Goal: Transaction & Acquisition: Obtain resource

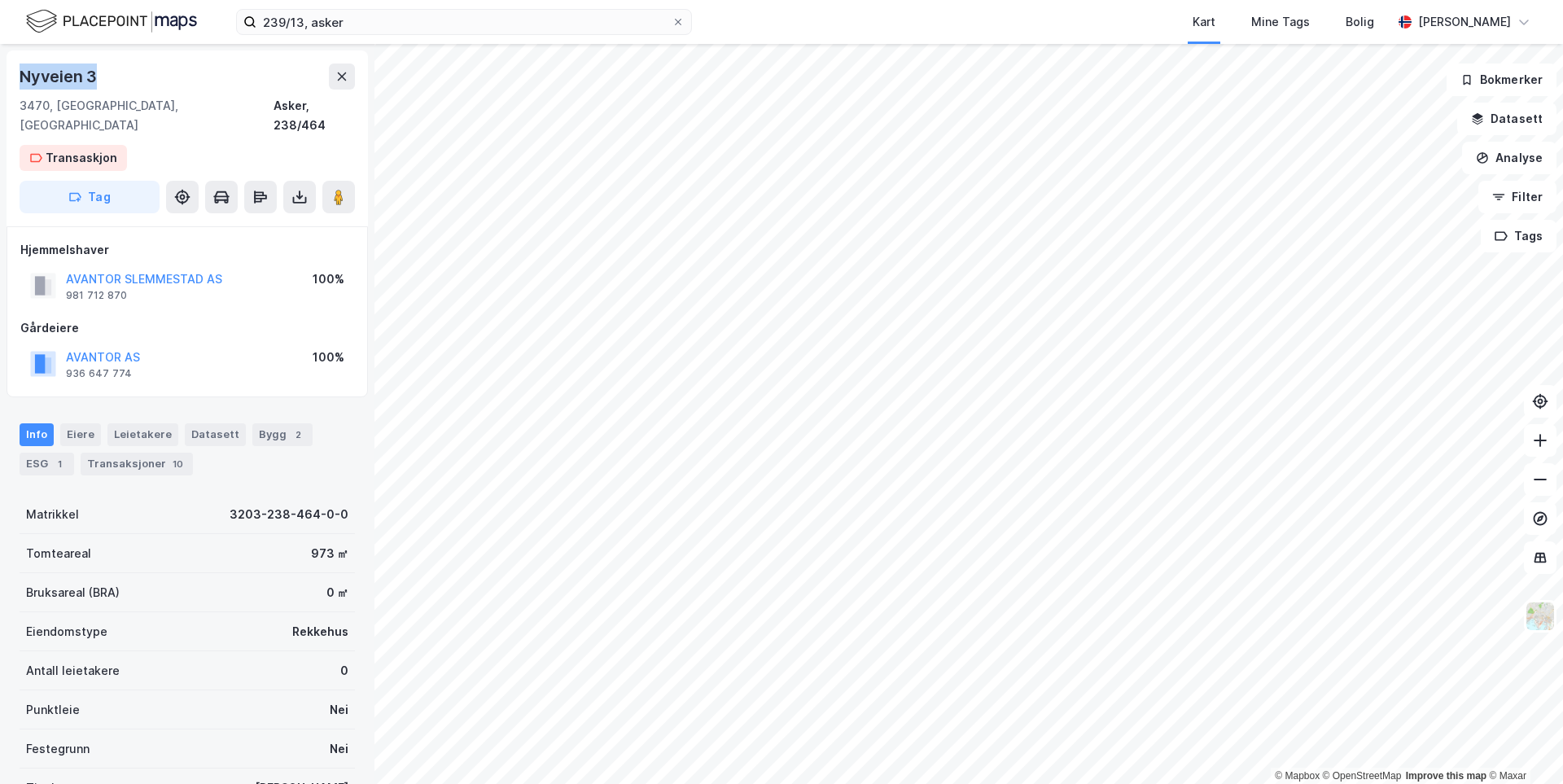
drag, startPoint x: 21, startPoint y: 79, endPoint x: 102, endPoint y: 73, distance: 81.2
click at [102, 73] on div "Nyveien 3" at bounding box center [187, 77] width 335 height 26
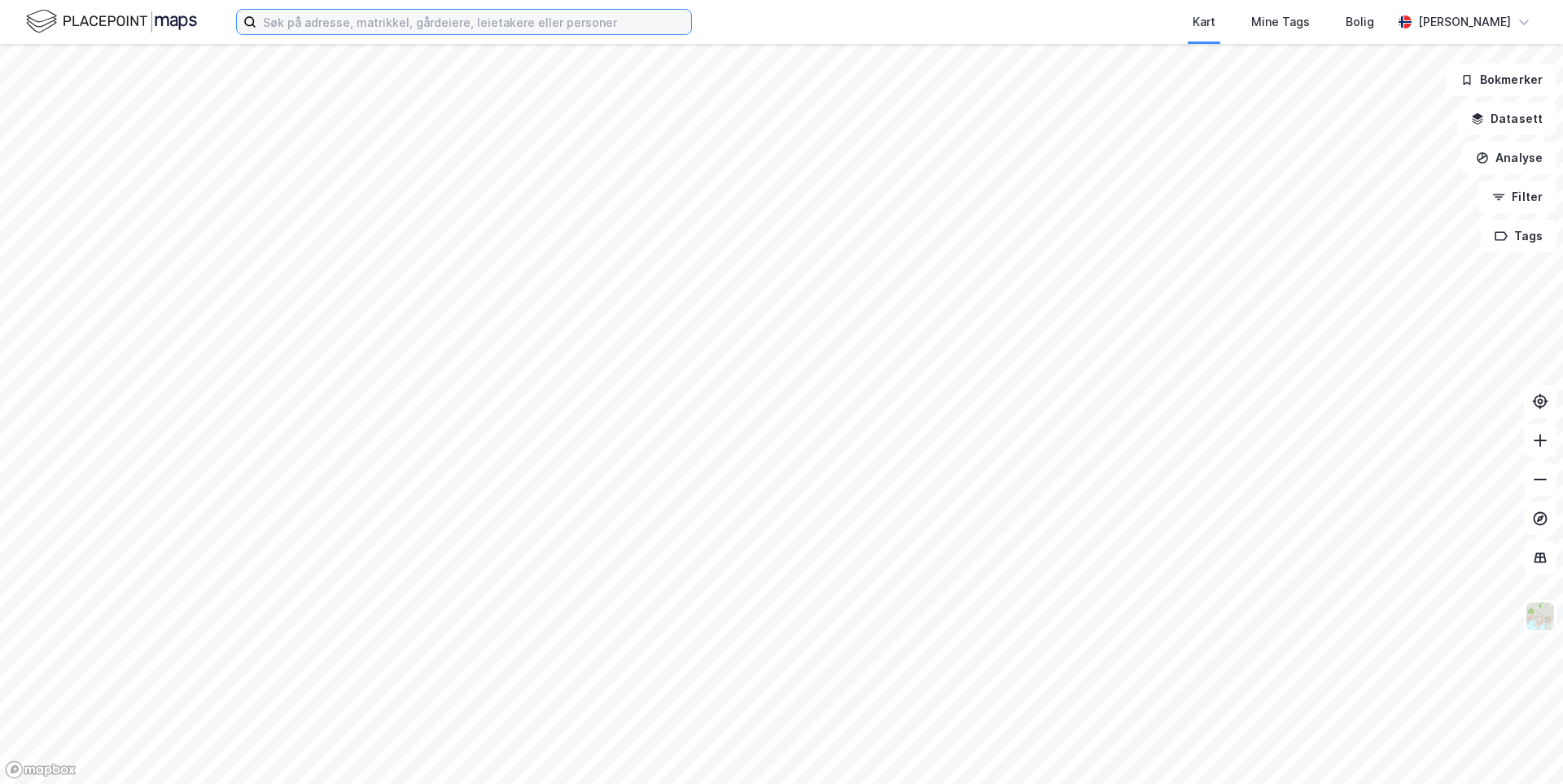
click at [352, 28] on input at bounding box center [473, 22] width 435 height 24
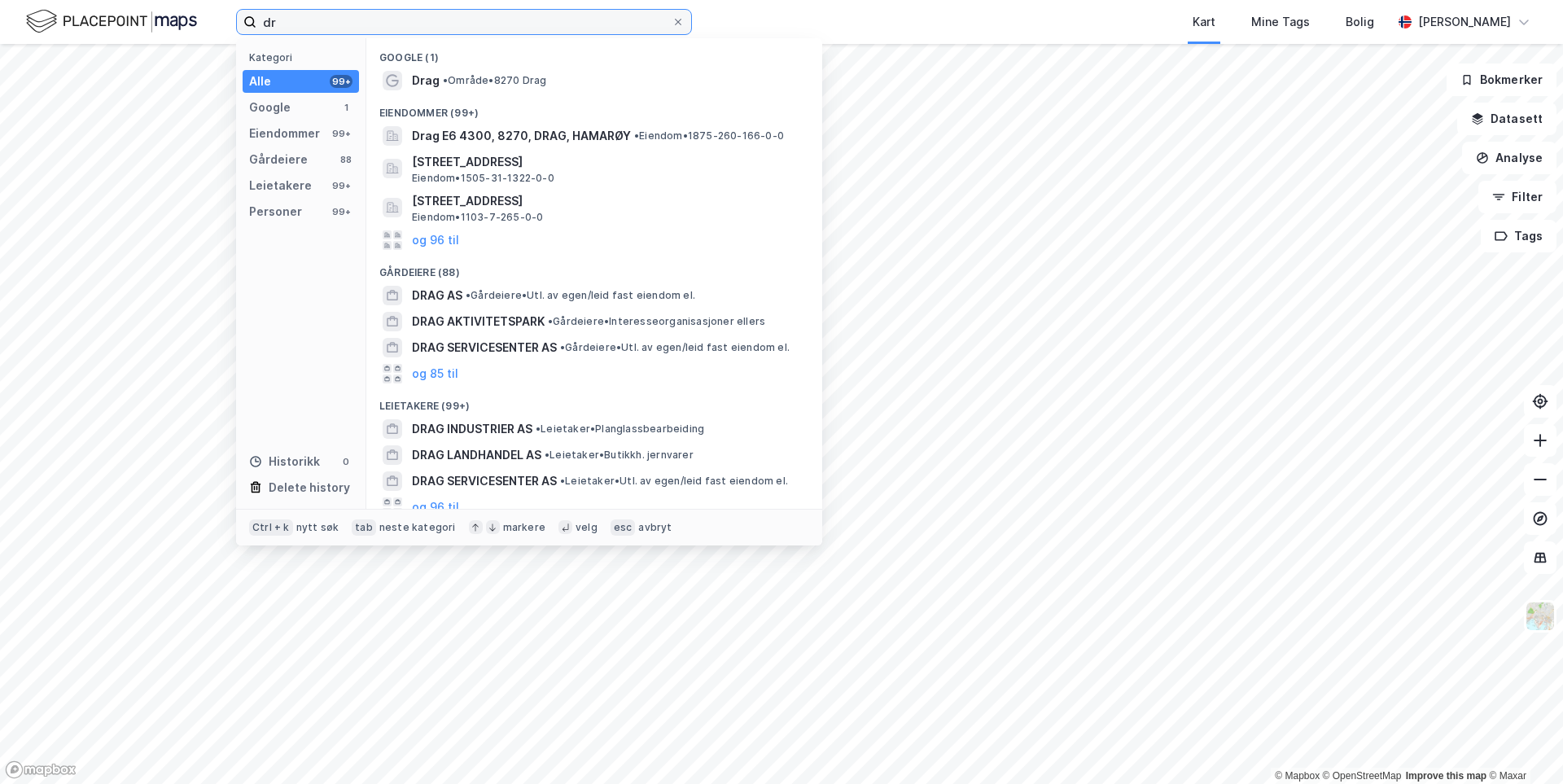
type input "d"
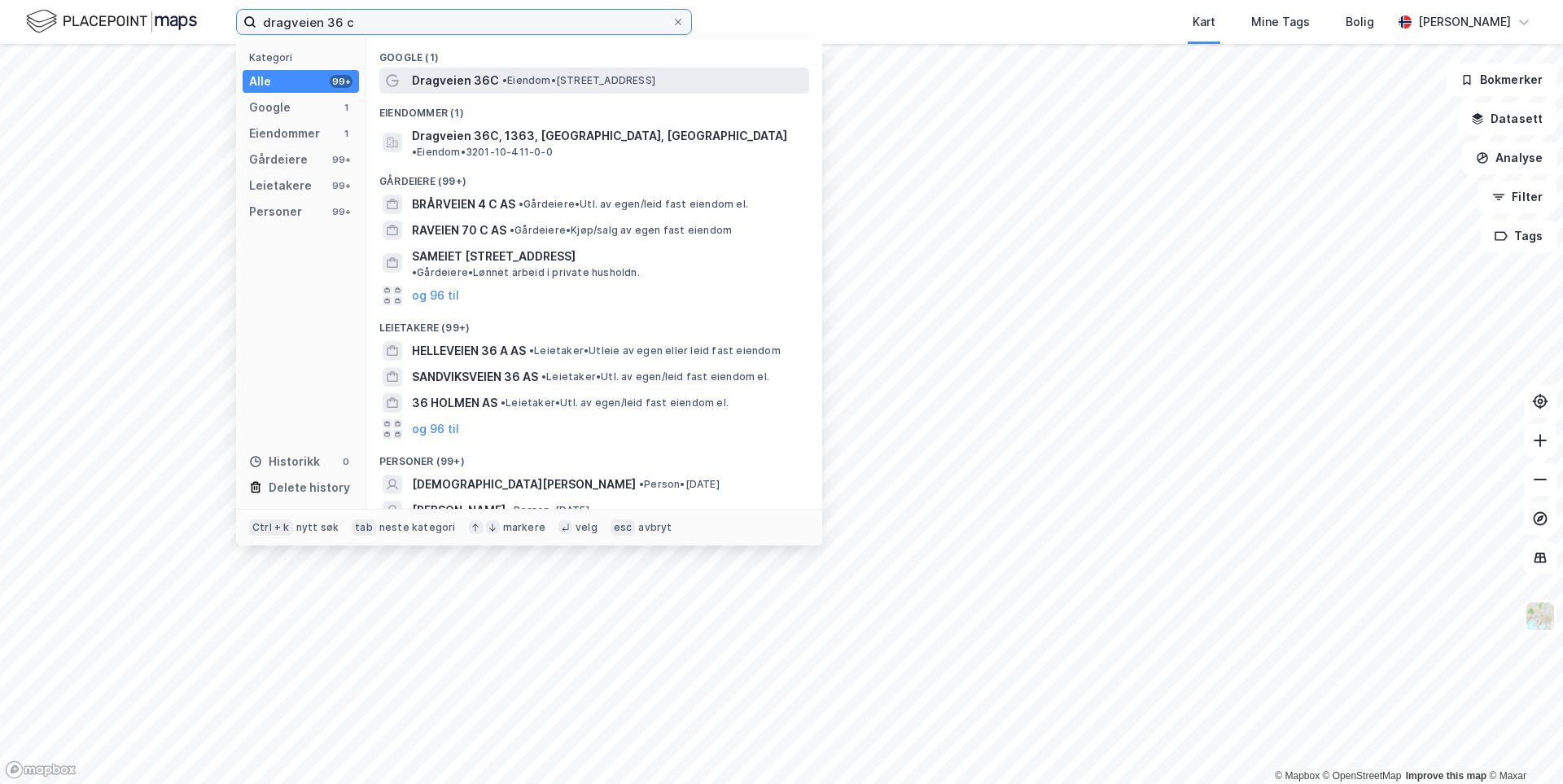
type input "dragveien 36 c"
click at [486, 76] on span "Dragveien 36C" at bounding box center [455, 81] width 87 height 20
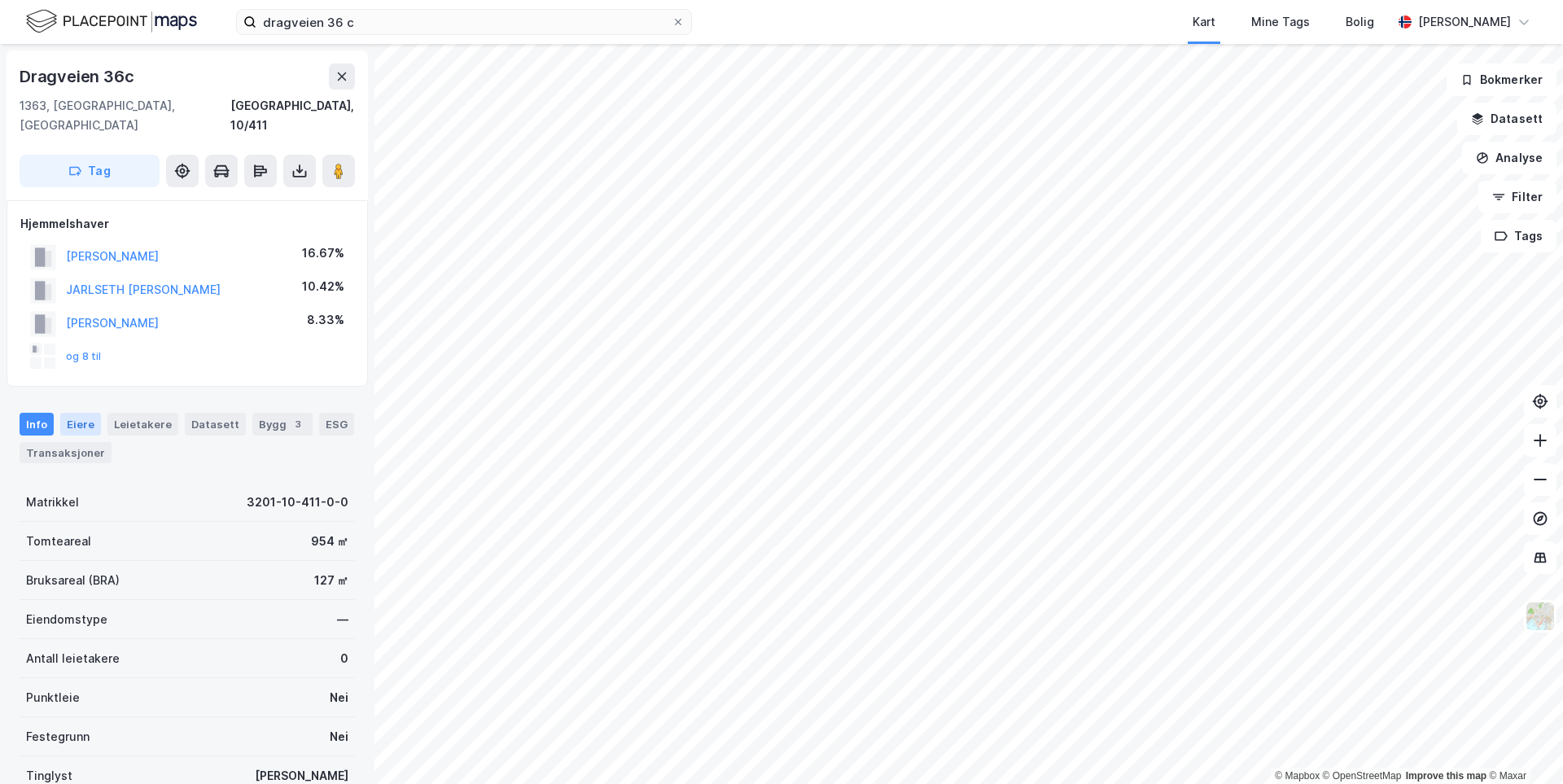
click at [78, 413] on div "Eiere" at bounding box center [81, 424] width 41 height 23
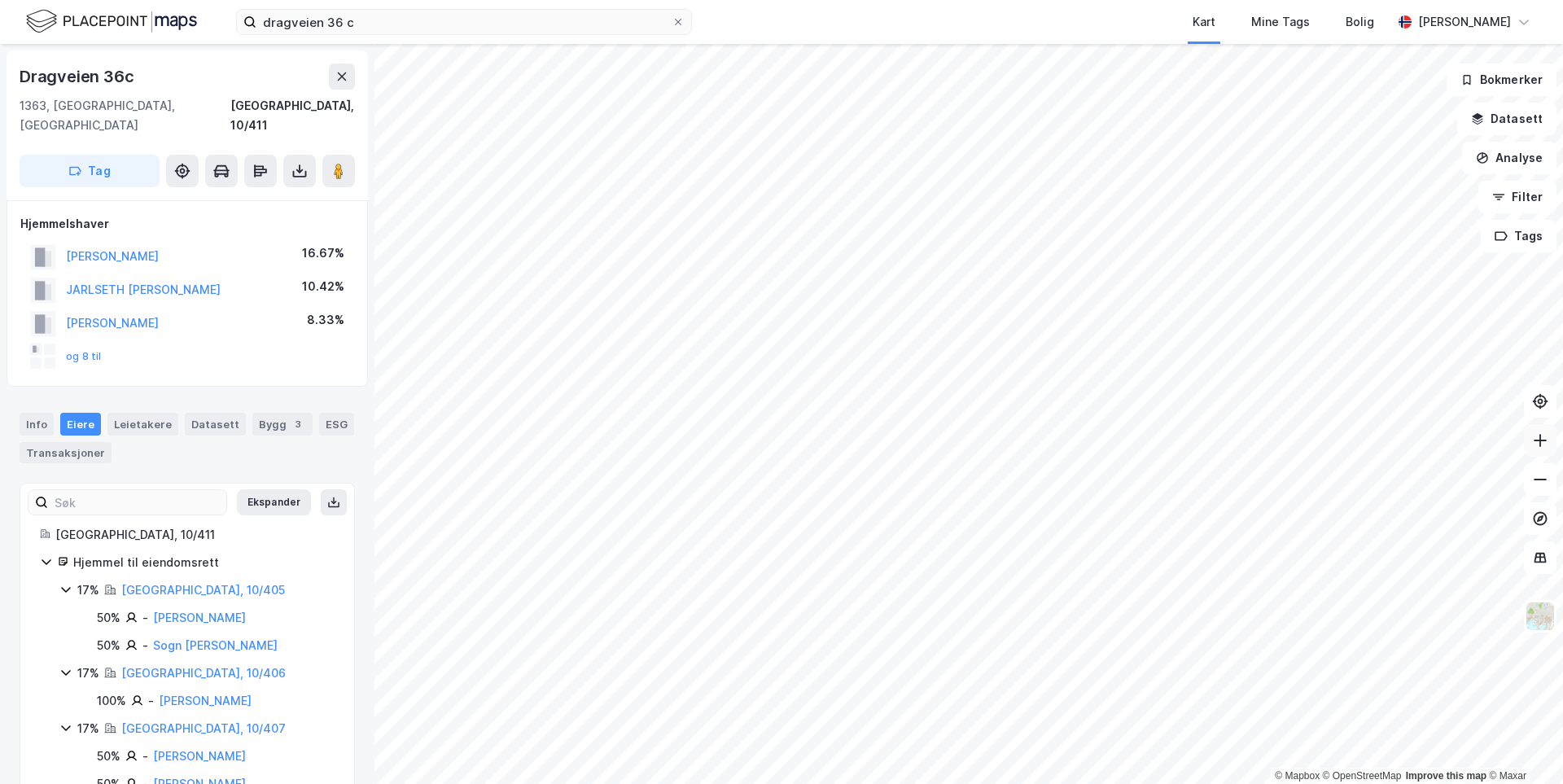
click at [1547, 442] on icon at bounding box center [1540, 441] width 16 height 16
click at [179, 582] on link "[GEOGRAPHIC_DATA], 10/405" at bounding box center [203, 589] width 164 height 14
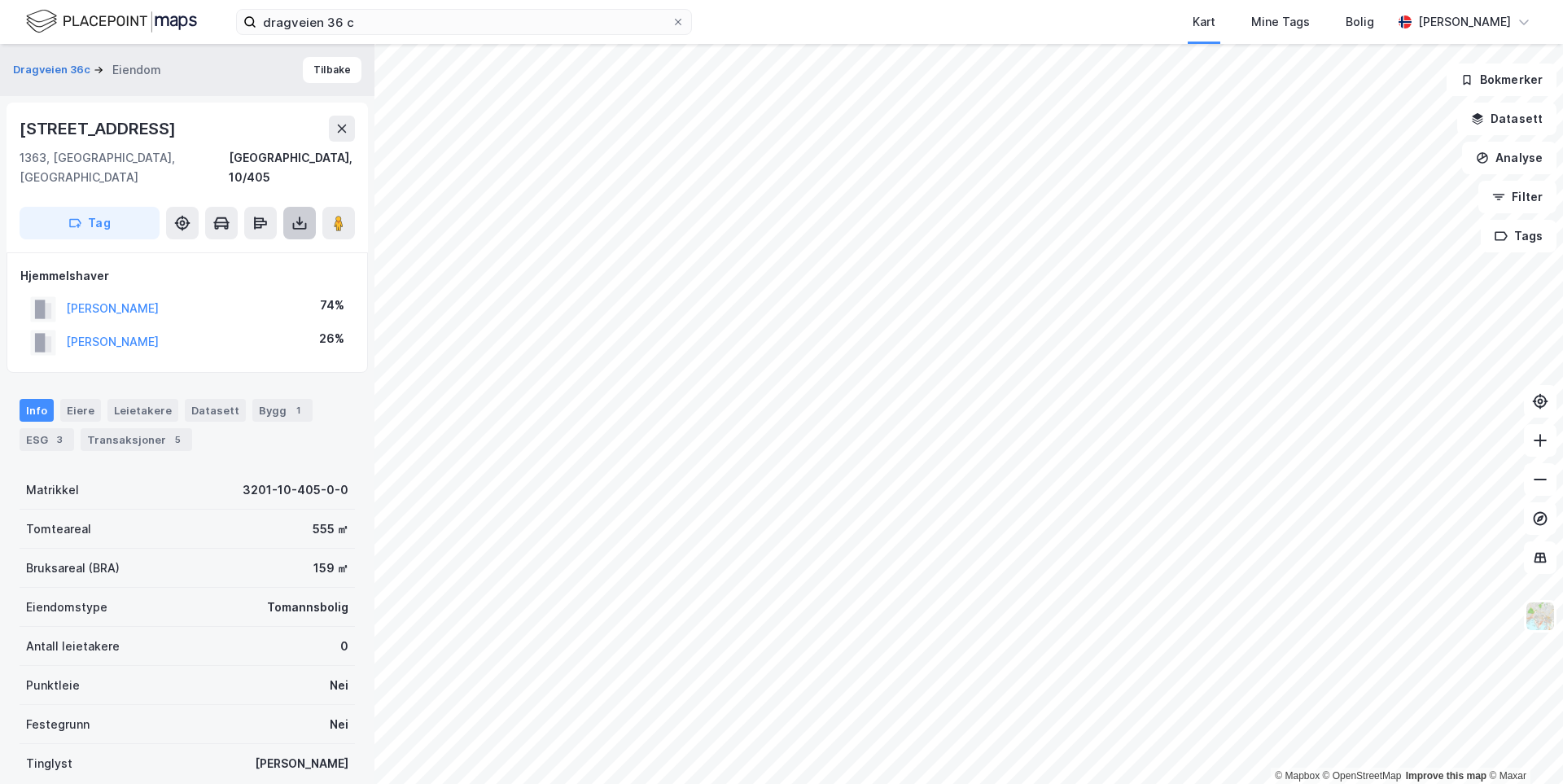
click at [295, 213] on button at bounding box center [300, 223] width 33 height 33
click at [257, 242] on div "Last ned grunnbok" at bounding box center [229, 255] width 173 height 26
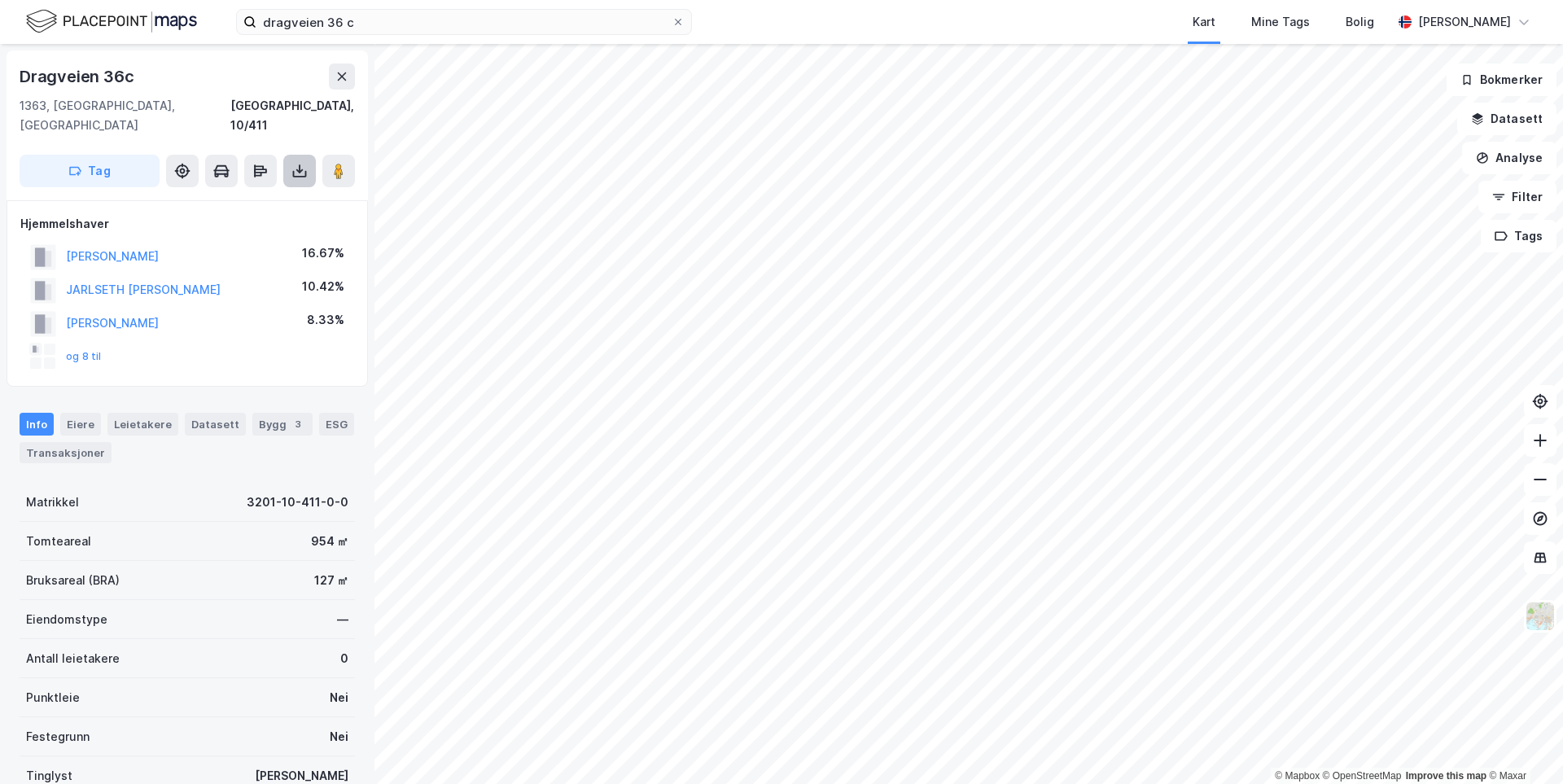
click at [306, 160] on button at bounding box center [300, 171] width 33 height 33
click at [281, 190] on div "Last ned grunnbok" at bounding box center [229, 203] width 173 height 26
click at [77, 414] on div "Eiere" at bounding box center [81, 424] width 41 height 23
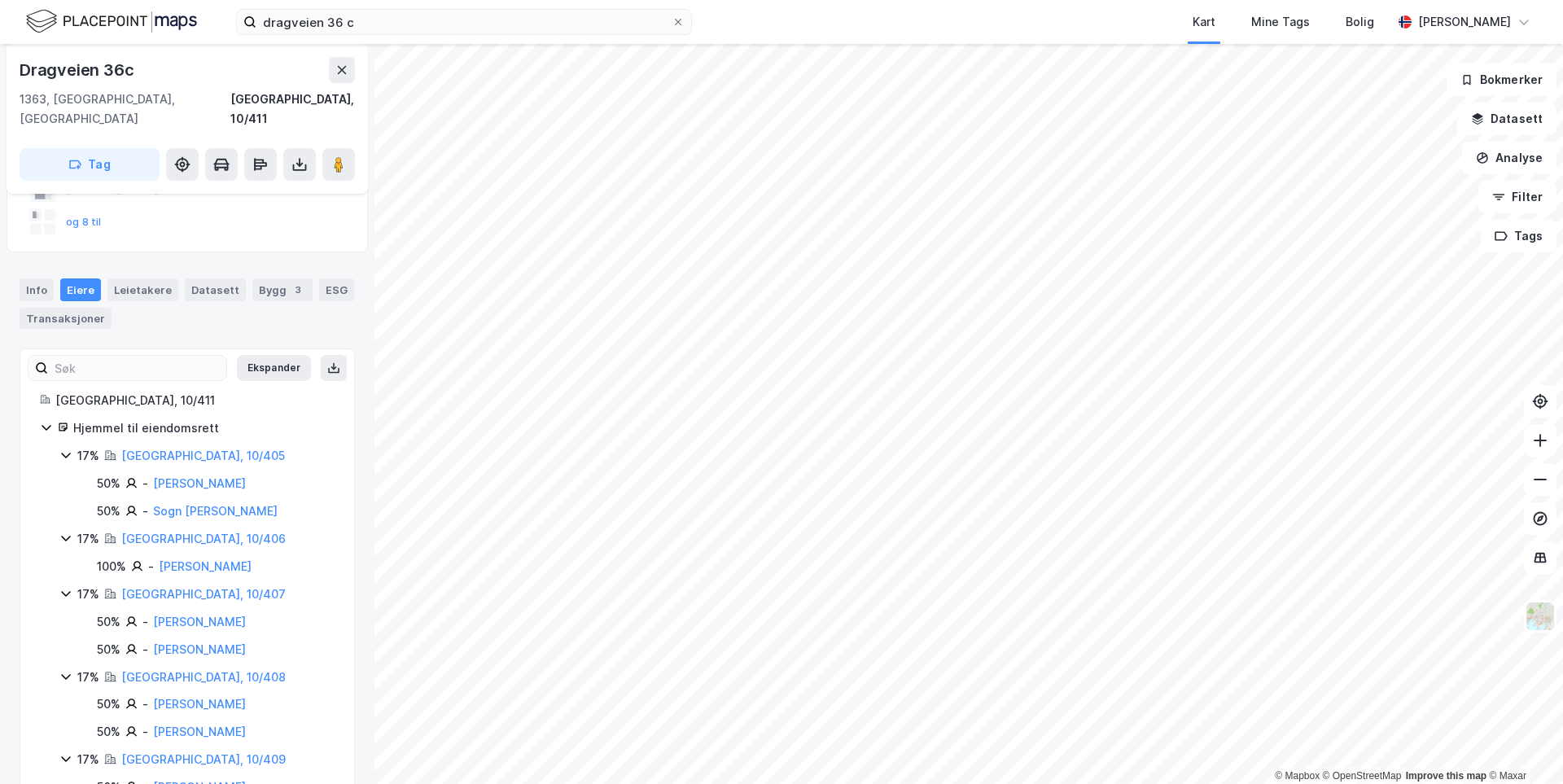
scroll to position [163, 0]
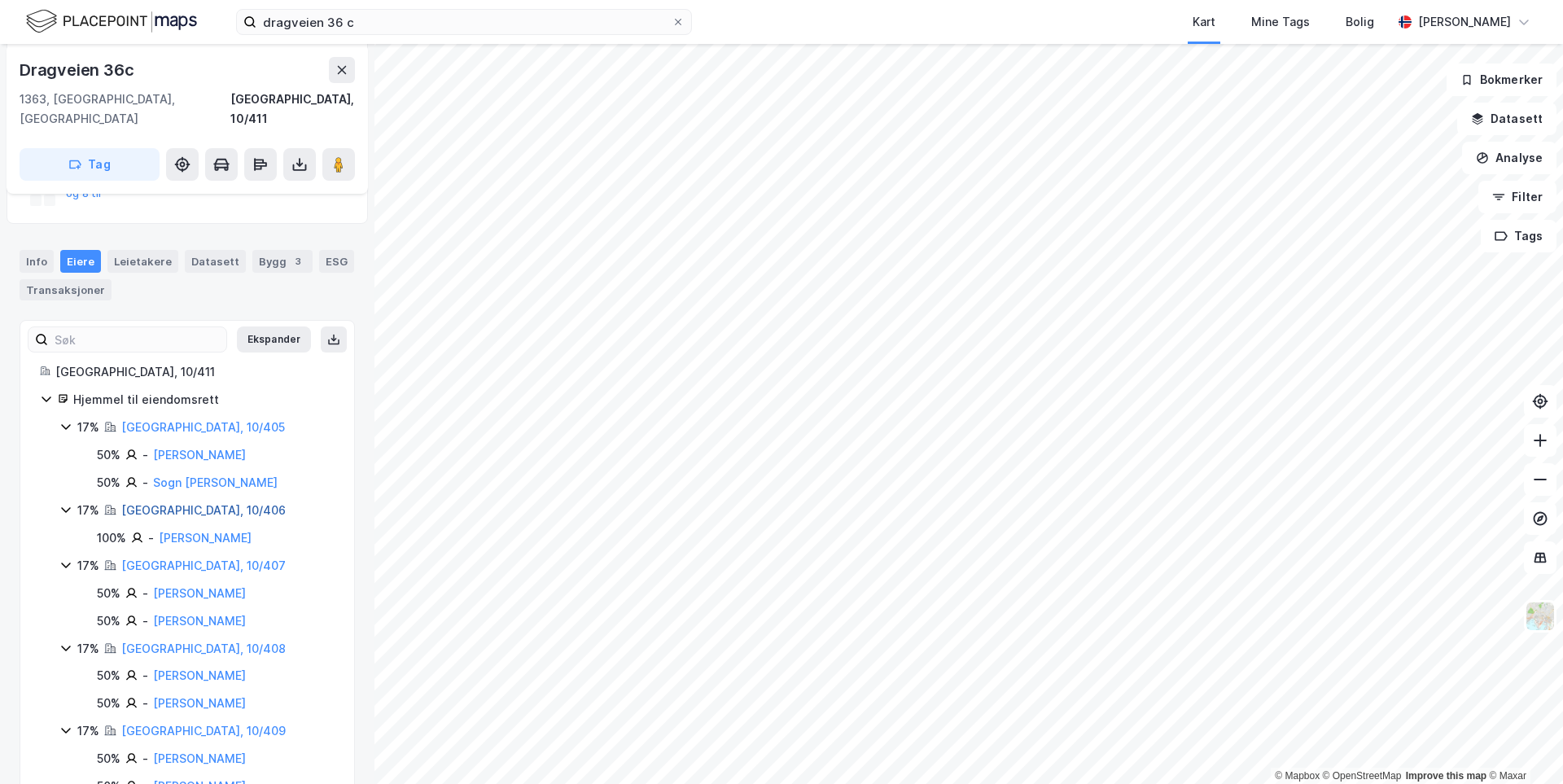
click at [178, 503] on link "[GEOGRAPHIC_DATA], 10/406" at bounding box center [204, 510] width 165 height 14
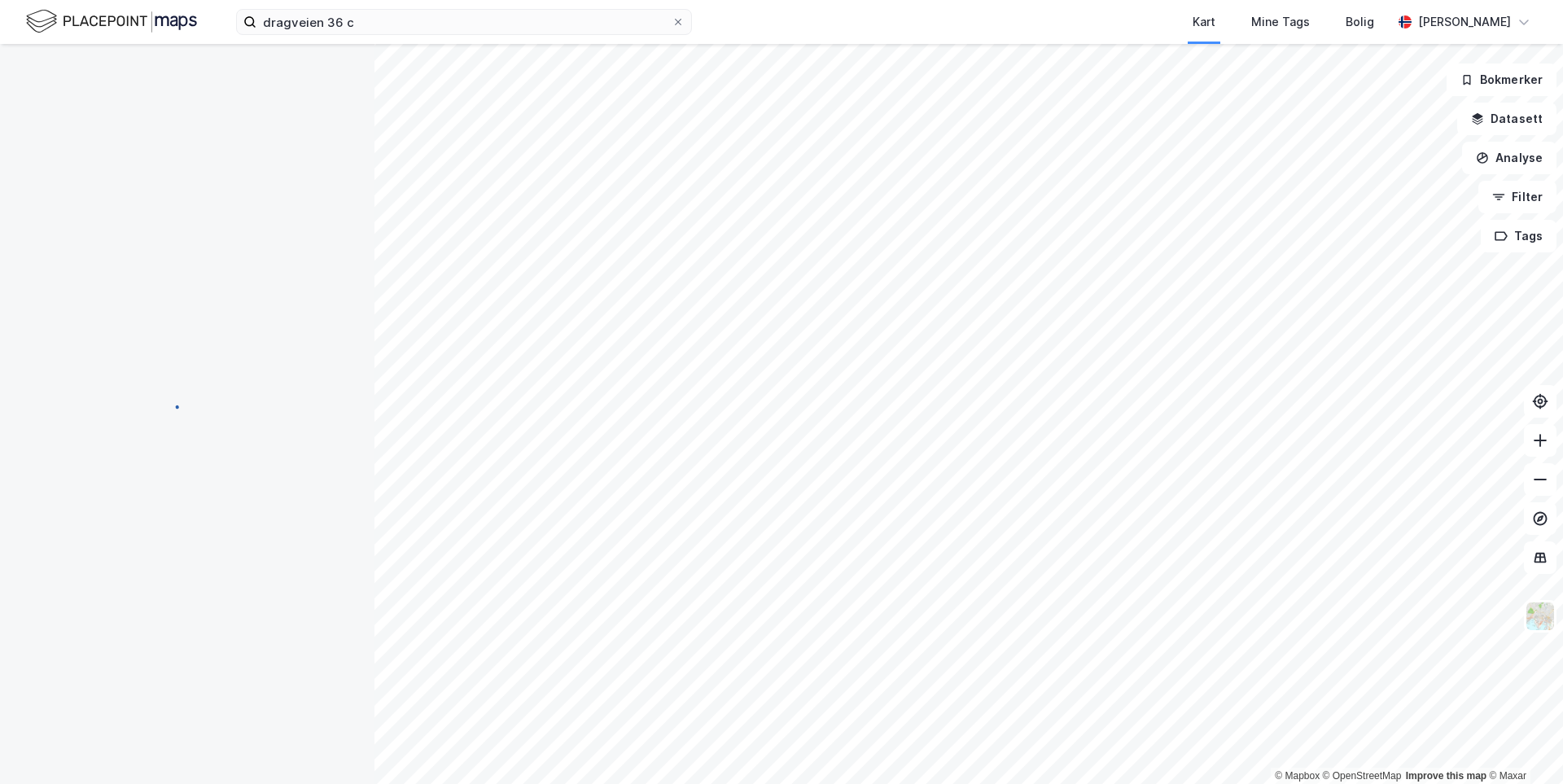
scroll to position [71, 0]
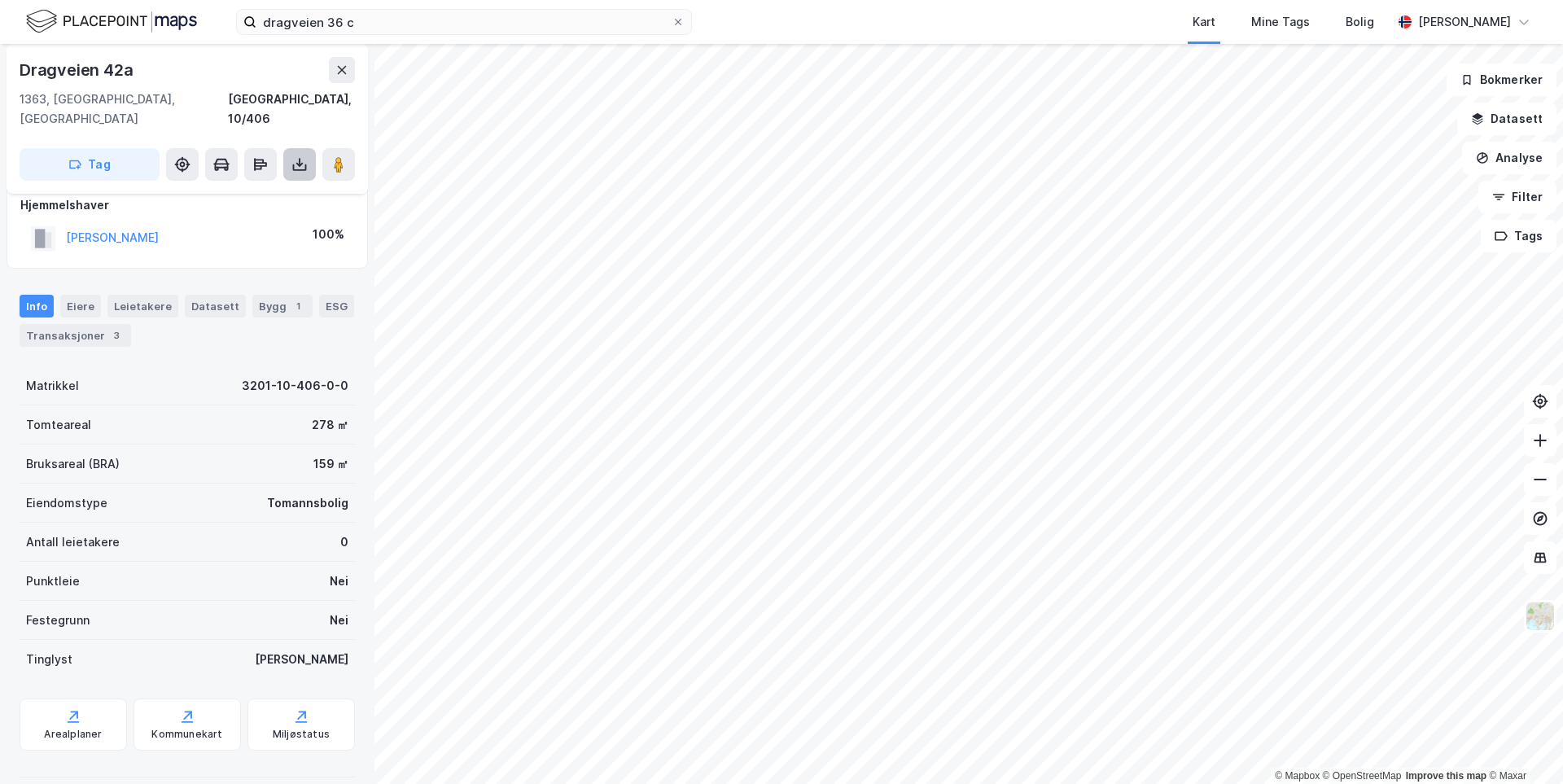
click at [301, 157] on icon at bounding box center [300, 165] width 16 height 16
click at [289, 184] on div "Last ned grunnbok" at bounding box center [229, 197] width 173 height 26
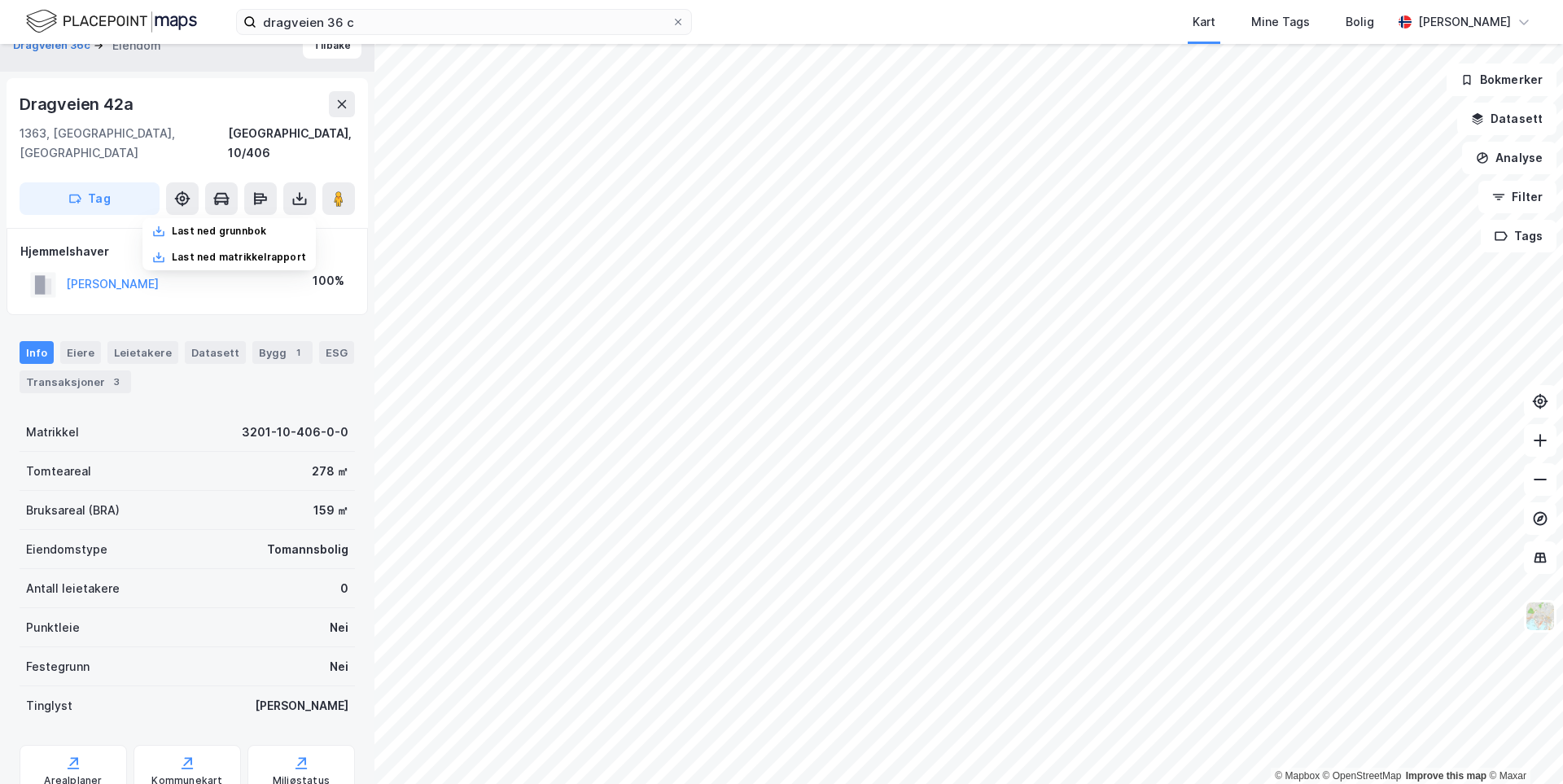
scroll to position [0, 0]
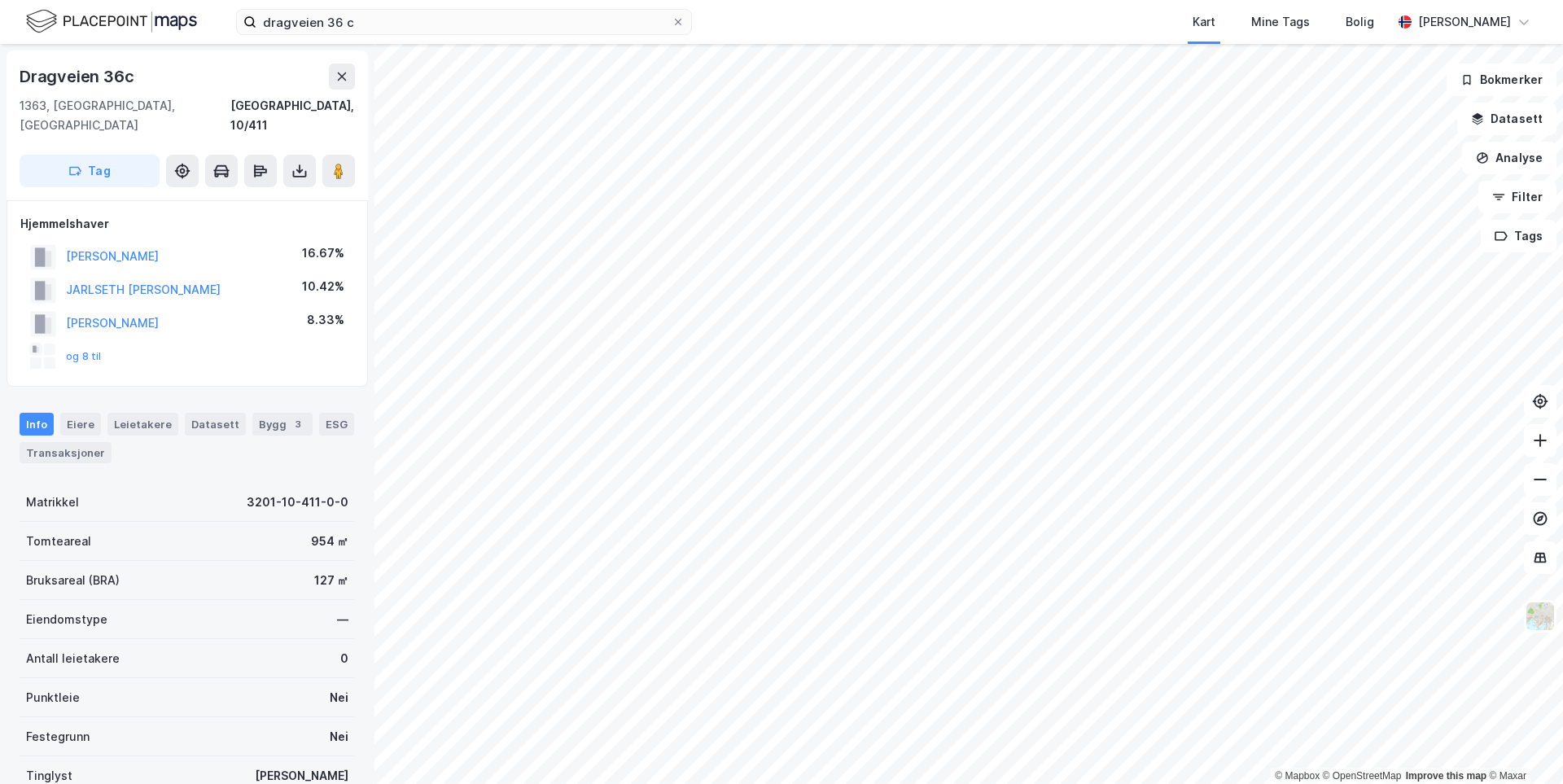
scroll to position [1, 0]
click at [0, 0] on button "og 8 til" at bounding box center [0, 0] width 0 height 0
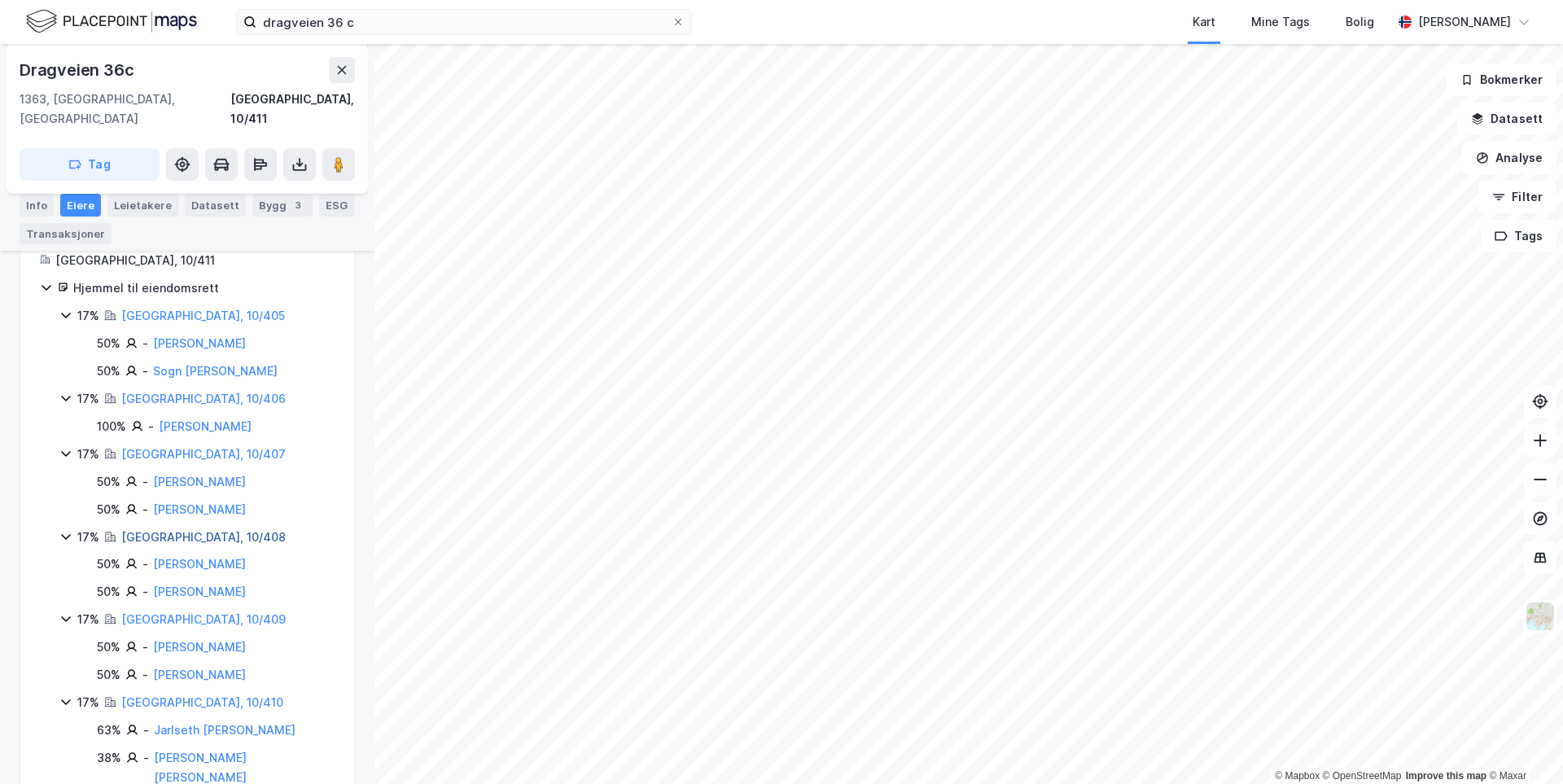
scroll to position [278, 0]
click at [196, 608] on link "[GEOGRAPHIC_DATA], 10/409" at bounding box center [204, 614] width 165 height 14
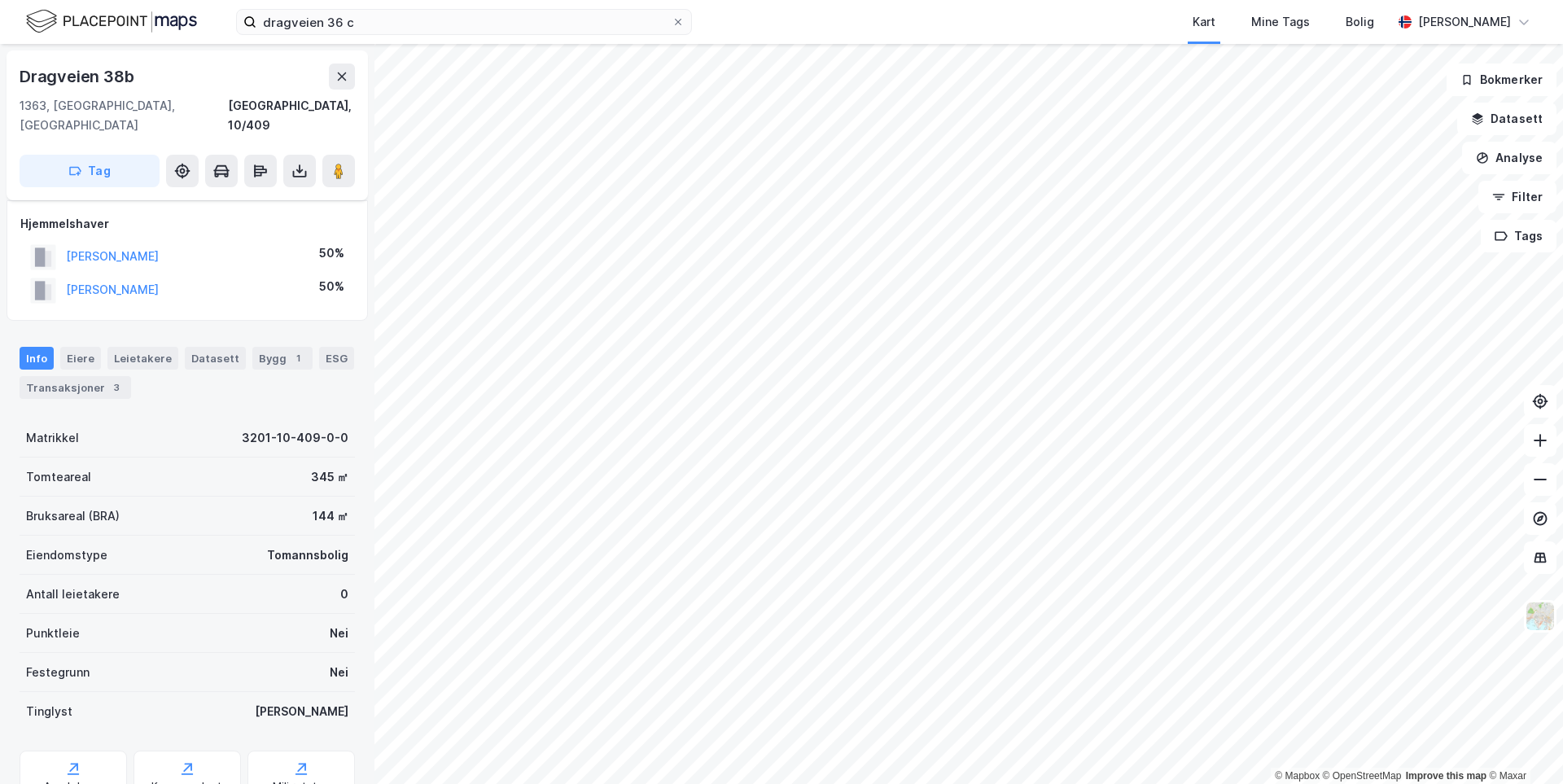
scroll to position [170, 0]
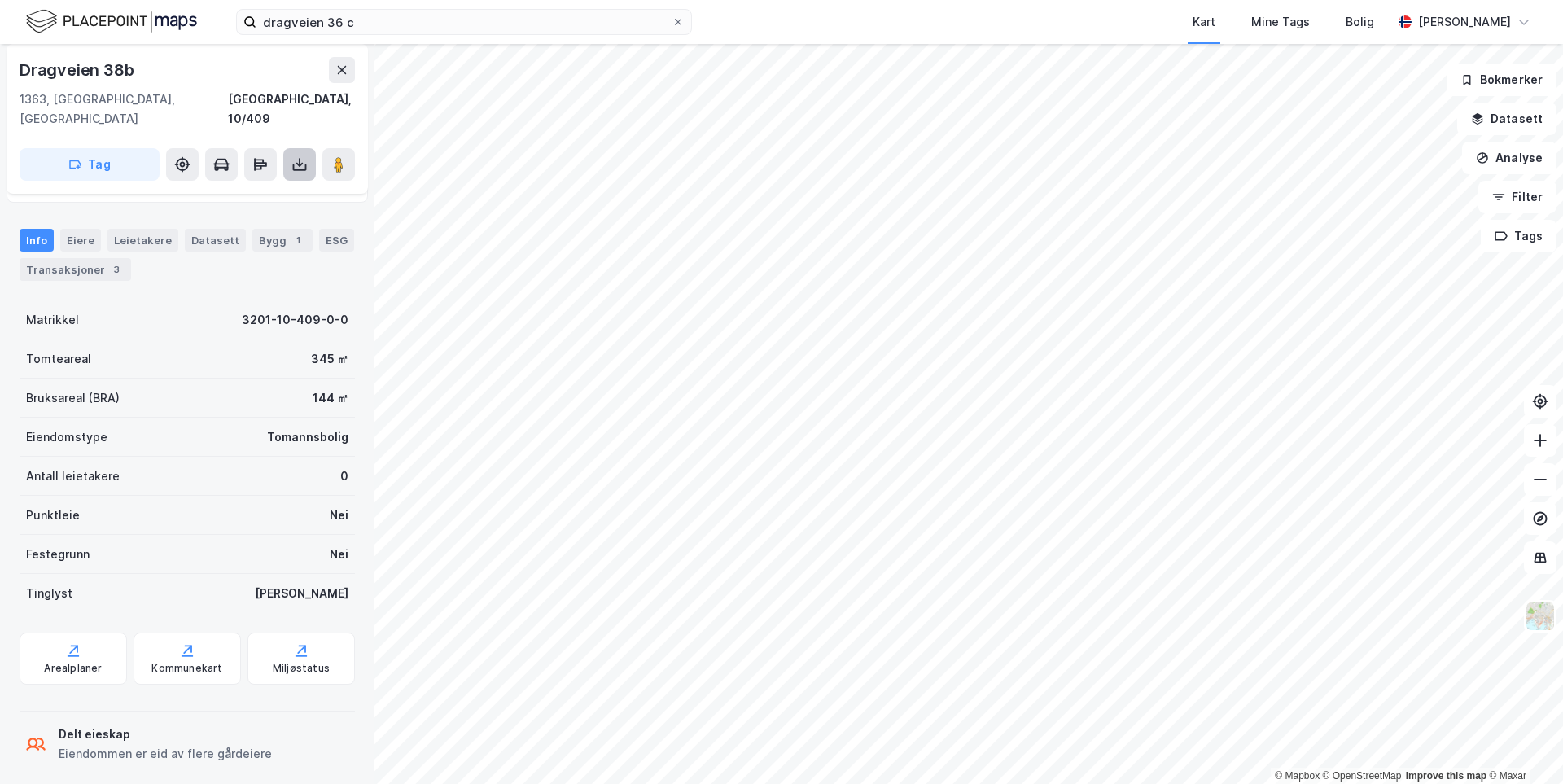
click at [295, 165] on icon at bounding box center [300, 168] width 14 height 7
click at [261, 190] on div "Last ned grunnbok" at bounding box center [219, 197] width 95 height 13
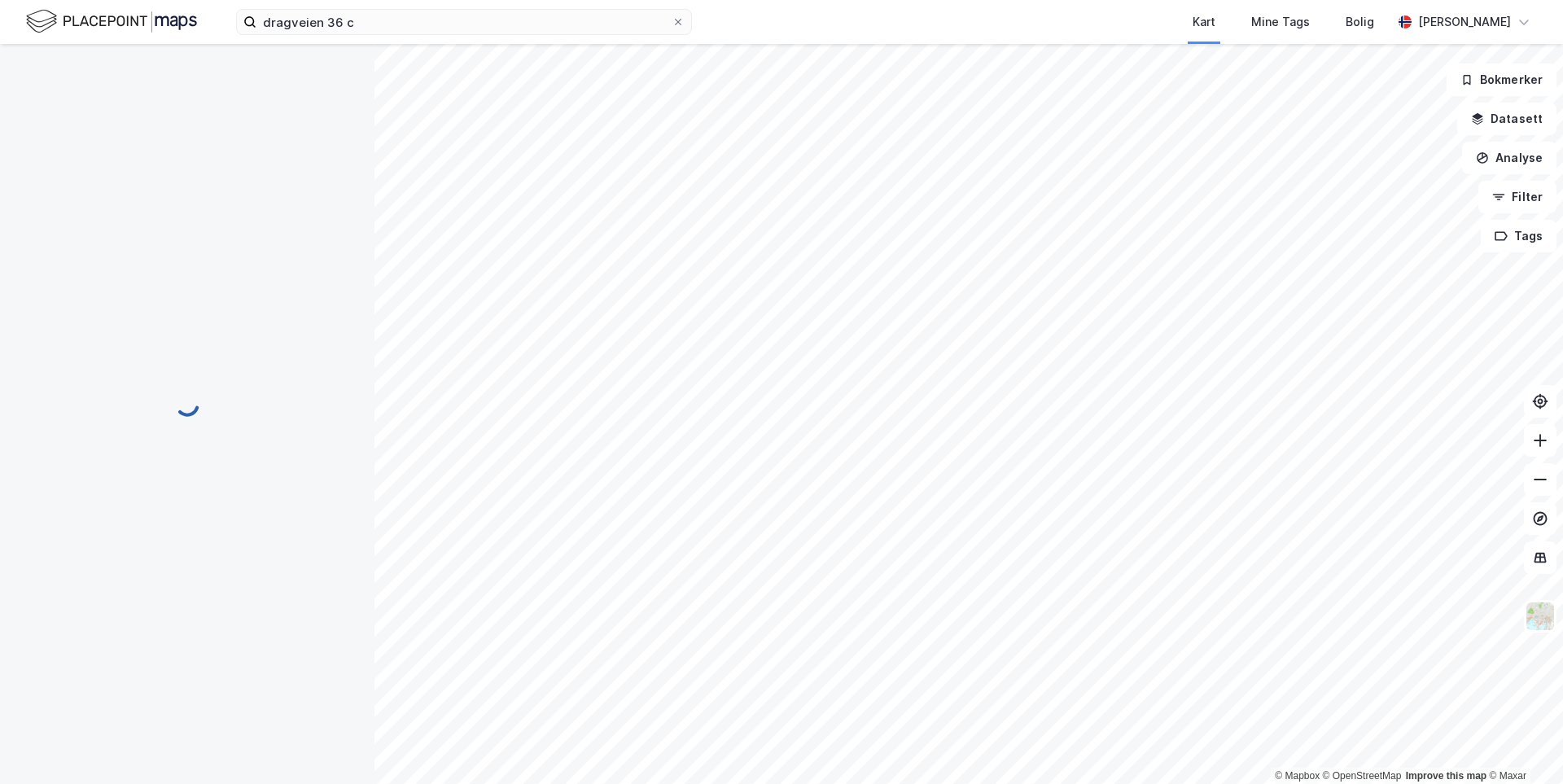
scroll to position [170, 0]
